Goal: Information Seeking & Learning: Learn about a topic

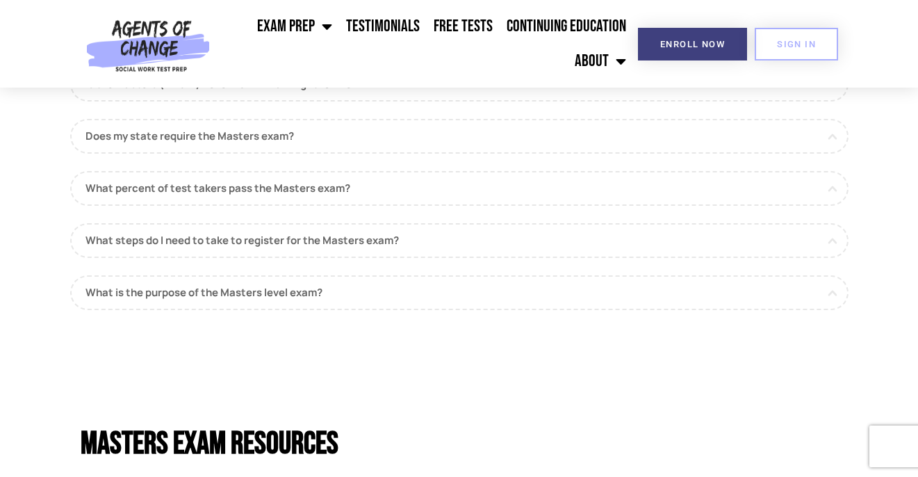
scroll to position [1350, 0]
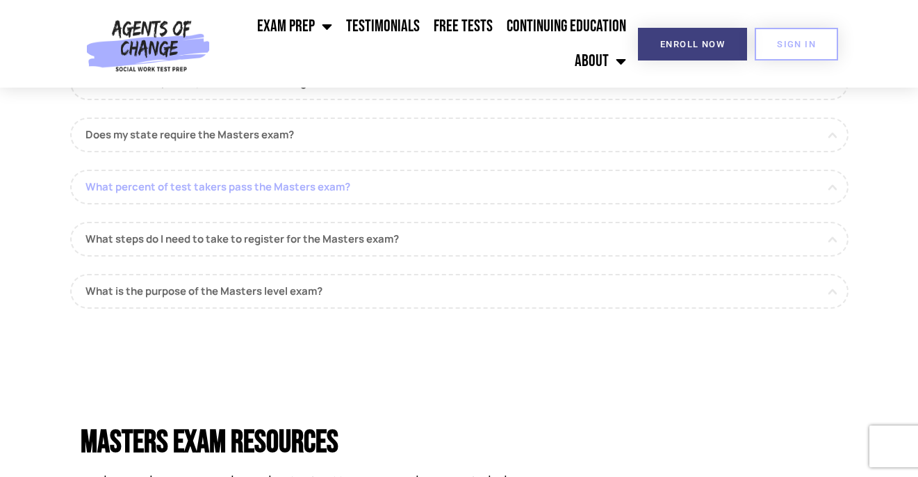
click at [520, 195] on link "What percent of test takers pass the Masters exam?" at bounding box center [459, 187] width 779 height 35
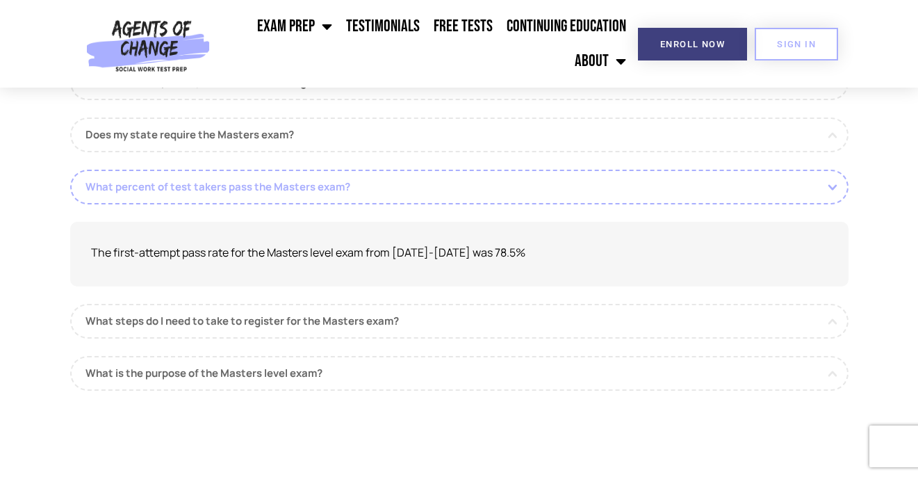
click at [519, 195] on link "What percent of test takers pass the Masters exam?" at bounding box center [459, 187] width 779 height 35
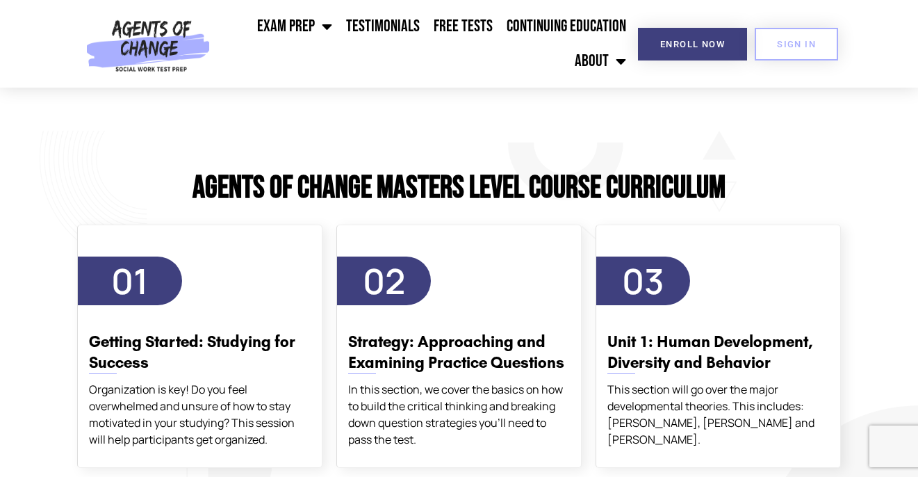
scroll to position [2299, 0]
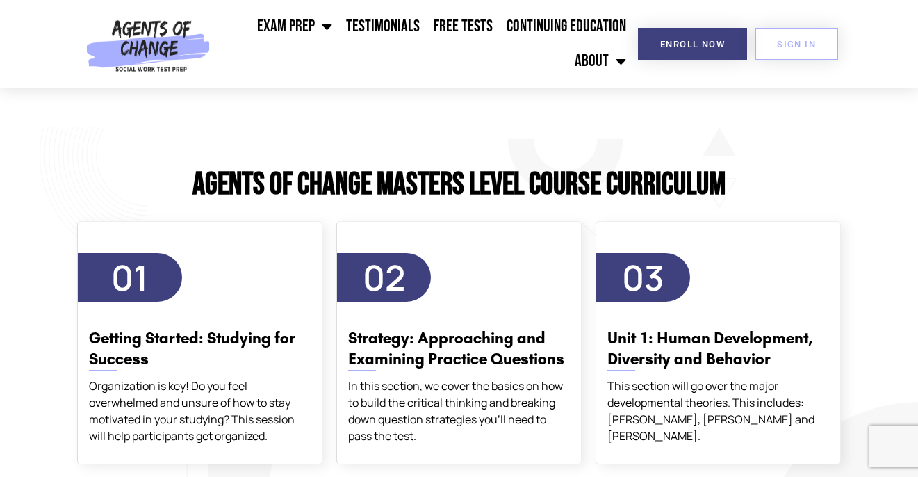
click at [421, 140] on section "Agents of Change Masters Level Course Curriculum 01 Getting Started: Studying f…" at bounding box center [459, 355] width 918 height 457
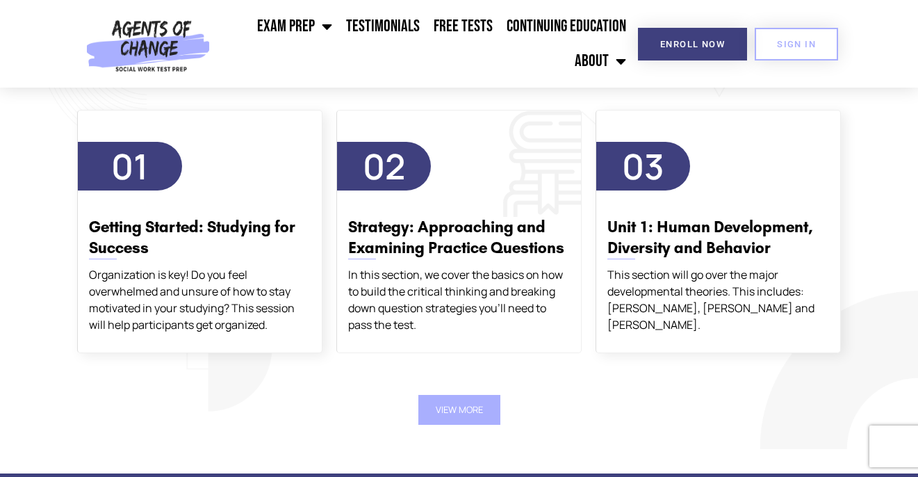
scroll to position [2424, 0]
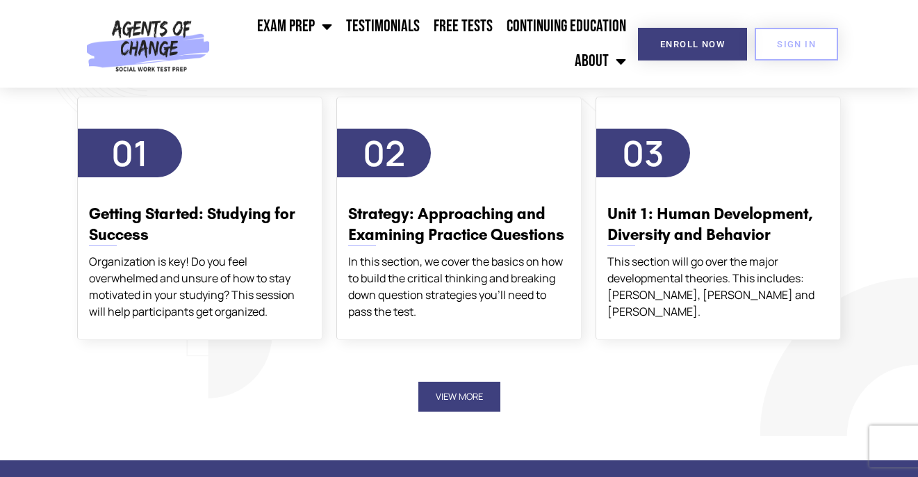
click at [448, 387] on button "View More" at bounding box center [460, 397] width 82 height 30
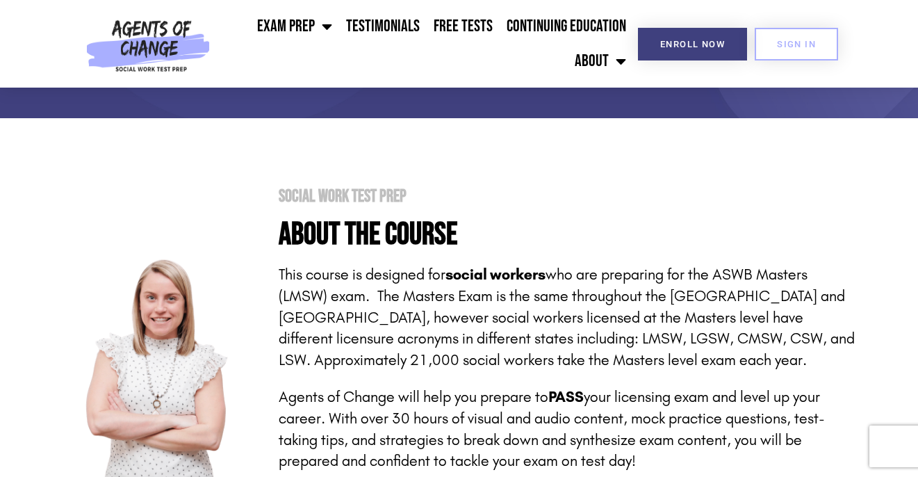
scroll to position [0, 0]
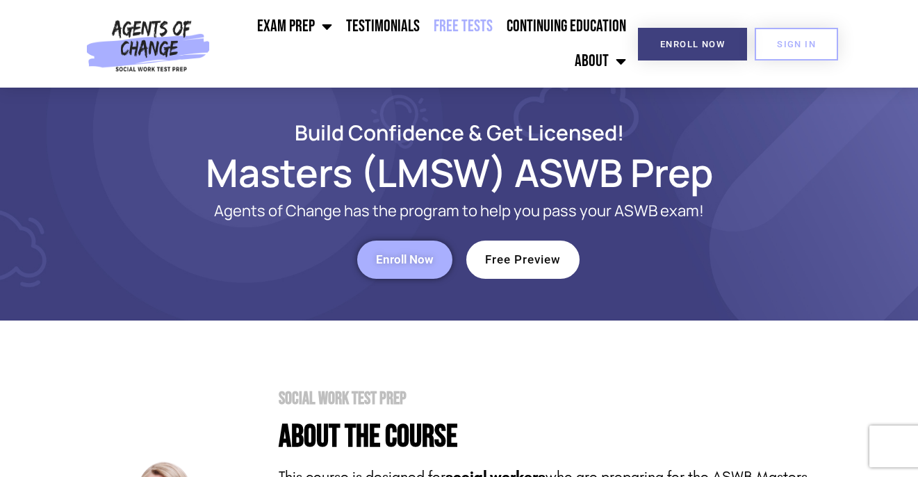
click at [475, 26] on link "Free Tests" at bounding box center [463, 26] width 73 height 35
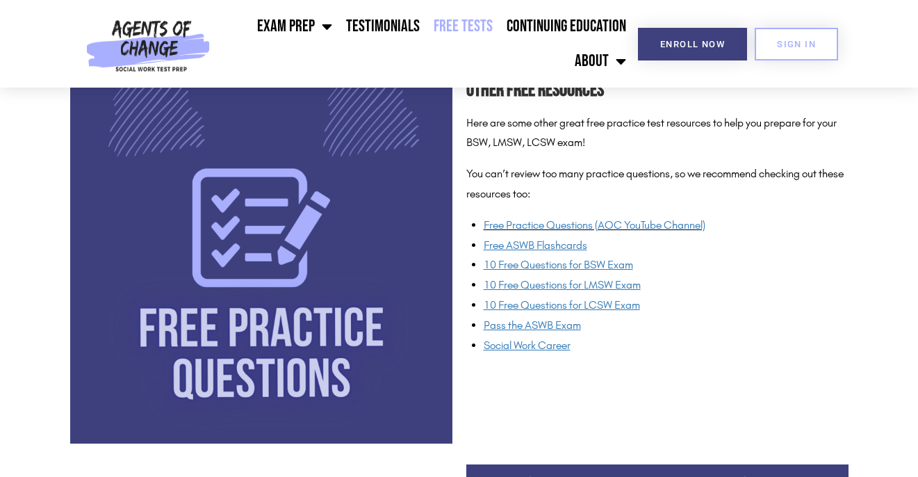
scroll to position [1049, 0]
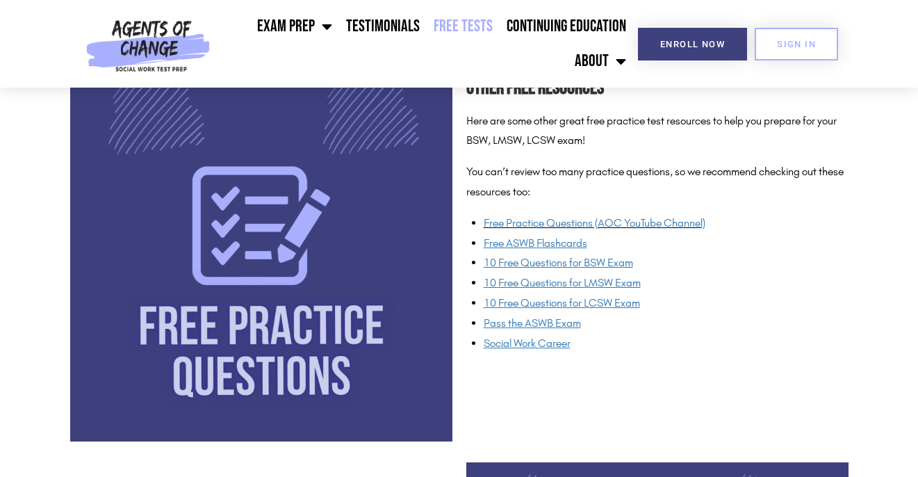
click at [699, 321] on li "Pass the ASWB Exam" at bounding box center [666, 324] width 365 height 20
click at [634, 380] on div "Other Free Resources Here are some other great free practice test resources to …" at bounding box center [658, 250] width 396 height 396
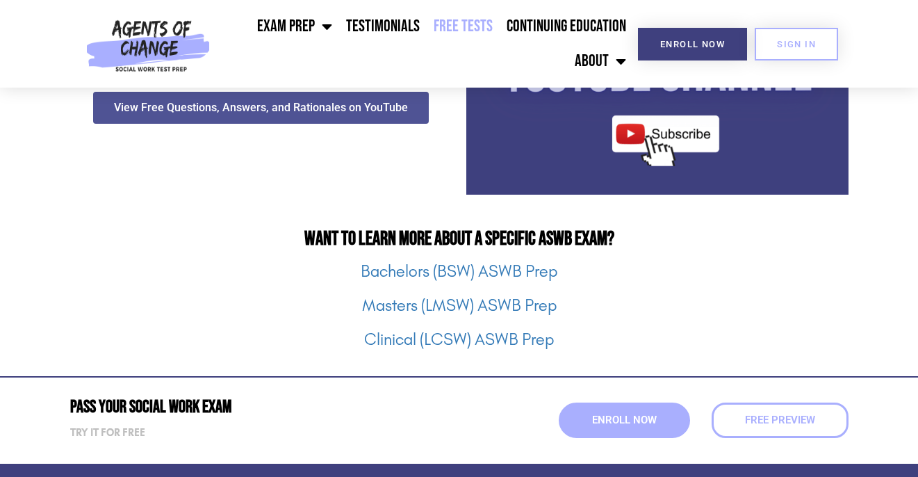
scroll to position [1701, 0]
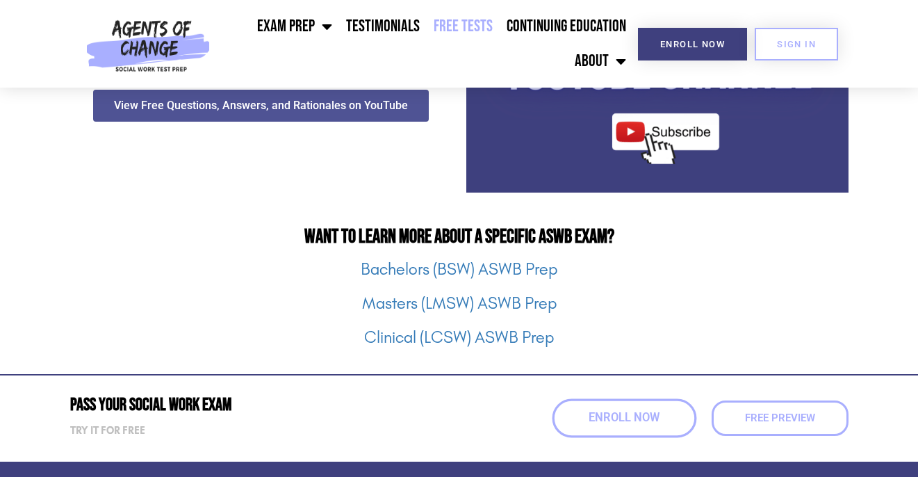
click at [614, 421] on span "Enroll Now" at bounding box center [624, 418] width 71 height 12
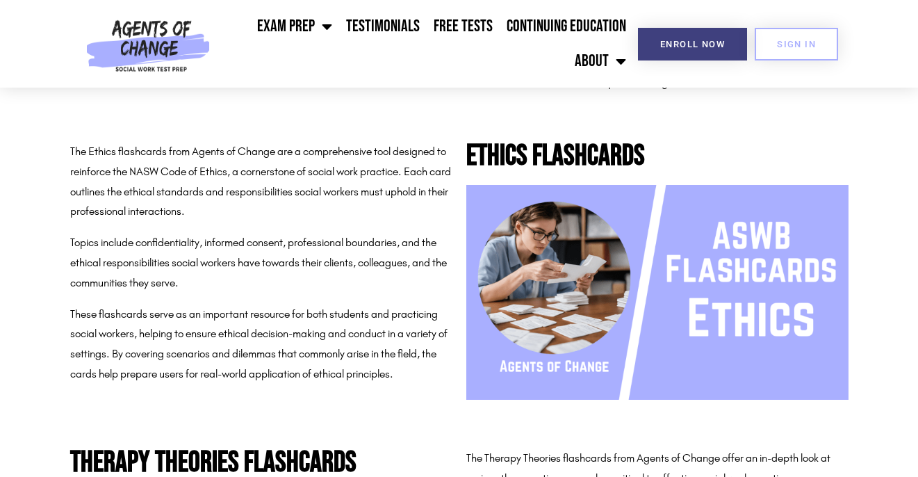
scroll to position [626, 0]
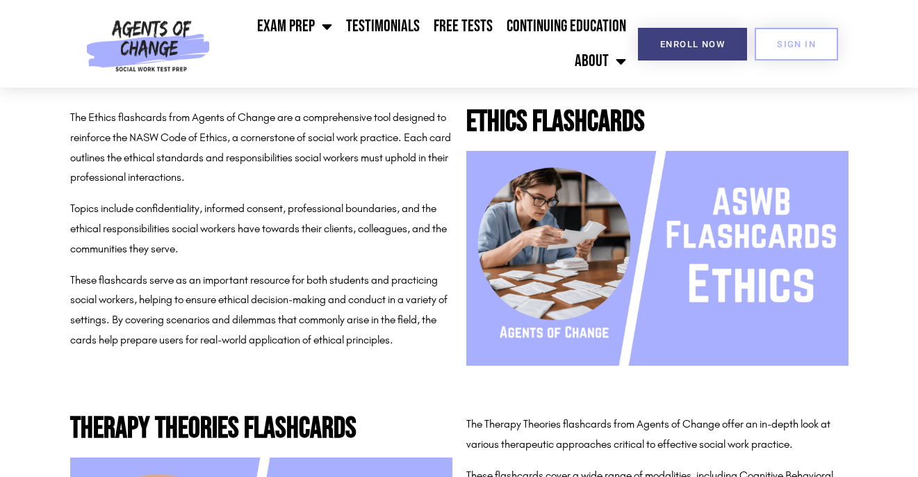
click at [665, 302] on img at bounding box center [658, 258] width 382 height 215
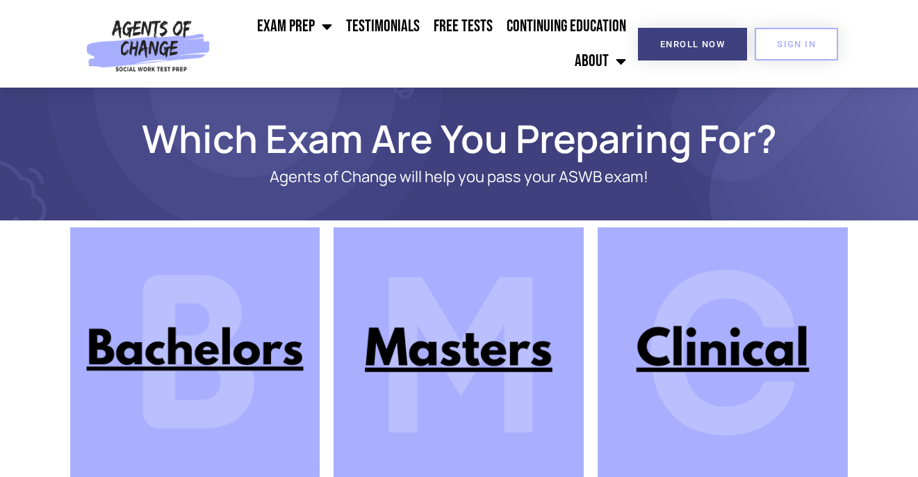
click at [490, 333] on img at bounding box center [459, 352] width 250 height 250
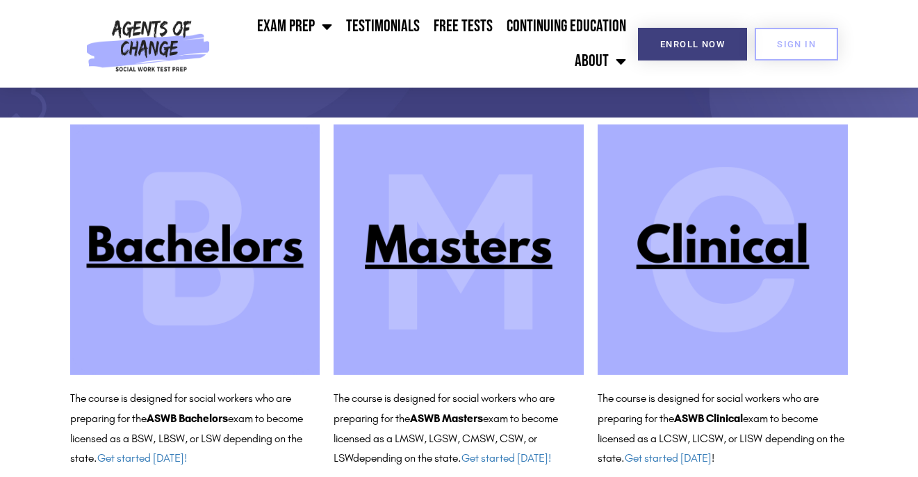
click at [503, 267] on img at bounding box center [459, 249] width 250 height 250
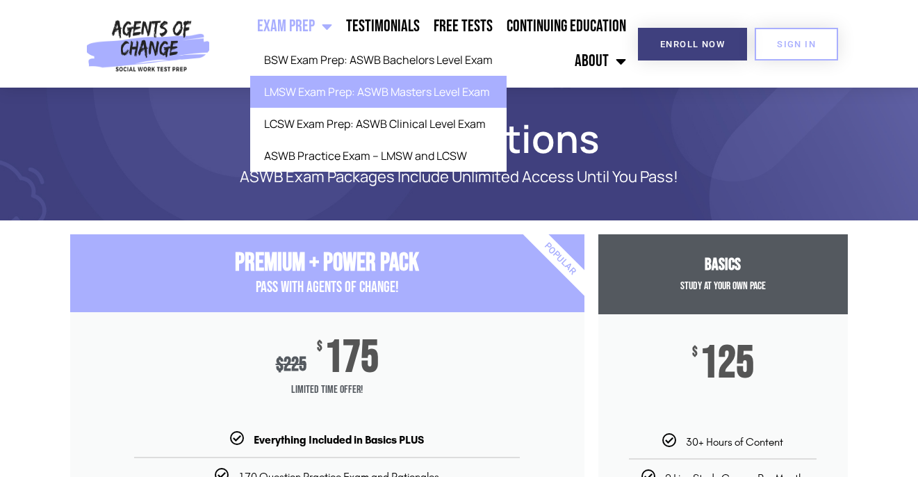
click at [344, 90] on link "LMSW Exam Prep: ASWB Masters Level Exam" at bounding box center [378, 92] width 257 height 32
